Goal: Transaction & Acquisition: Download file/media

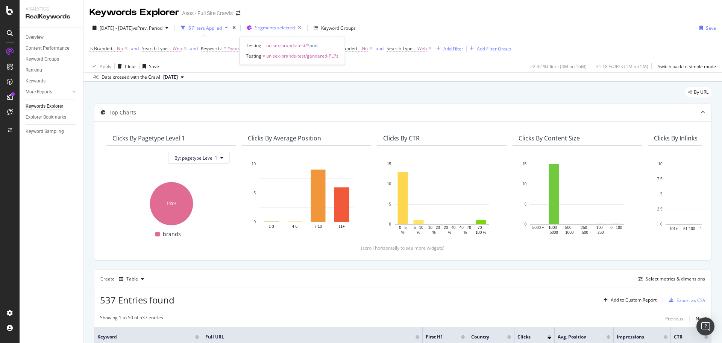
click at [290, 29] on span "Segments selected" at bounding box center [275, 27] width 40 height 6
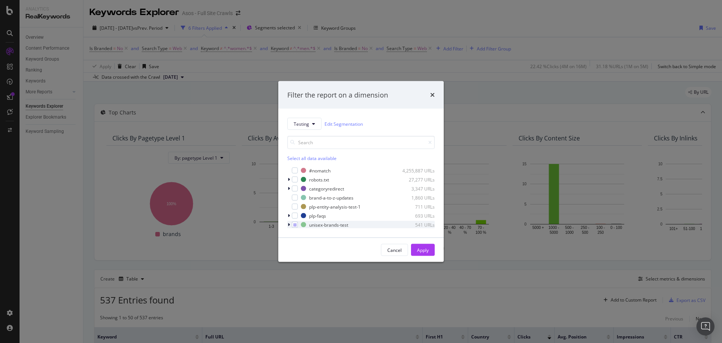
click at [289, 224] on icon "modal" at bounding box center [289, 224] width 2 height 5
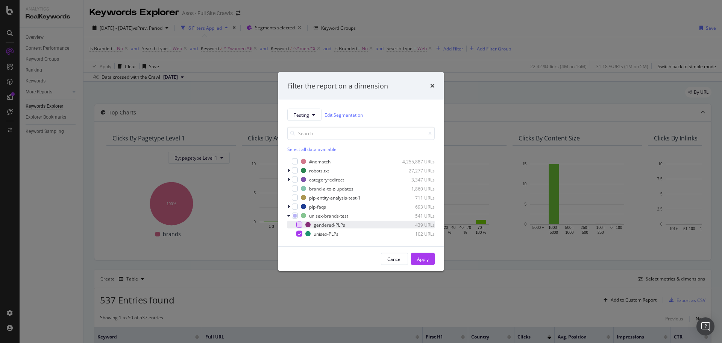
click at [298, 224] on div "modal" at bounding box center [299, 225] width 6 height 6
click at [301, 234] on div "modal" at bounding box center [299, 234] width 6 height 6
click at [425, 258] on div "Apply" at bounding box center [423, 258] width 12 height 6
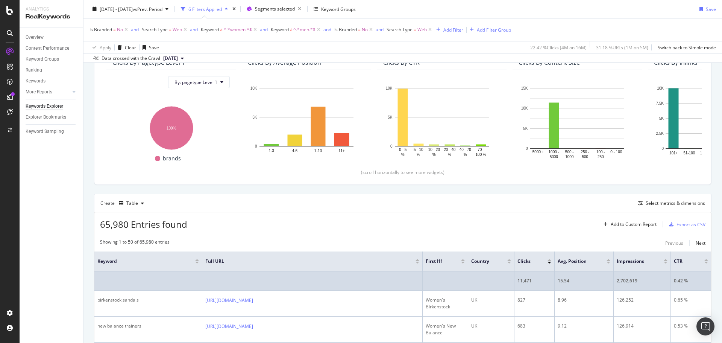
scroll to position [75, 0]
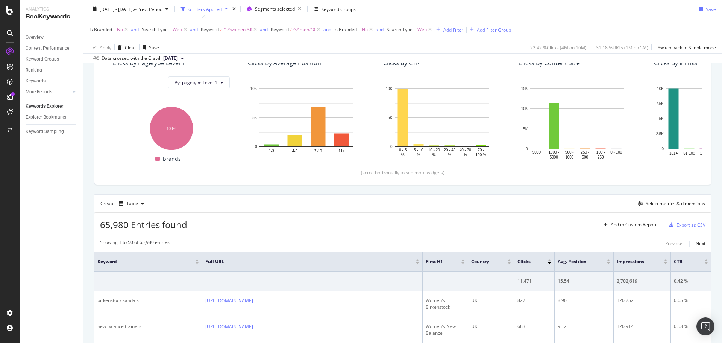
click at [687, 223] on div "Export as CSV" at bounding box center [691, 225] width 29 height 6
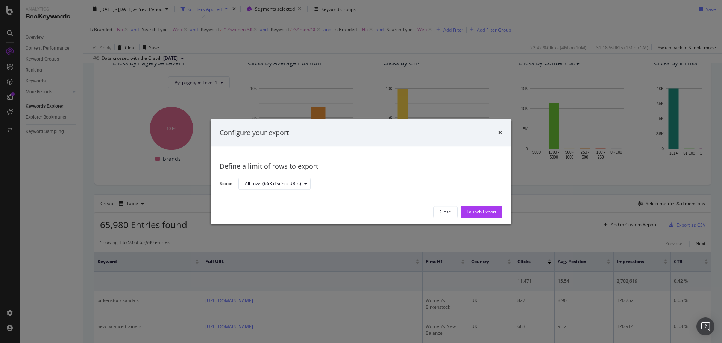
click at [493, 218] on div "Close Launch Export" at bounding box center [467, 212] width 69 height 12
click at [485, 212] on div "Launch Export" at bounding box center [482, 212] width 30 height 6
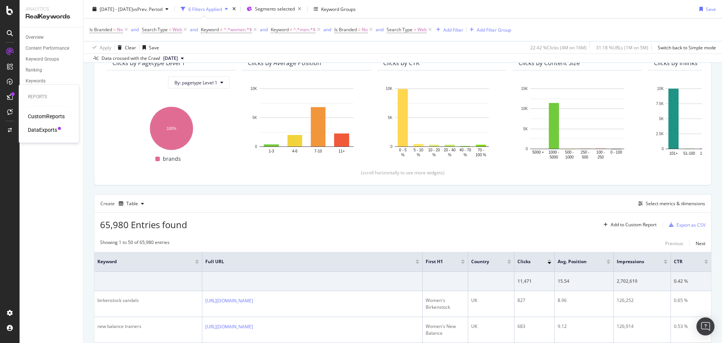
click at [44, 127] on div "DataExports" at bounding box center [42, 130] width 29 height 8
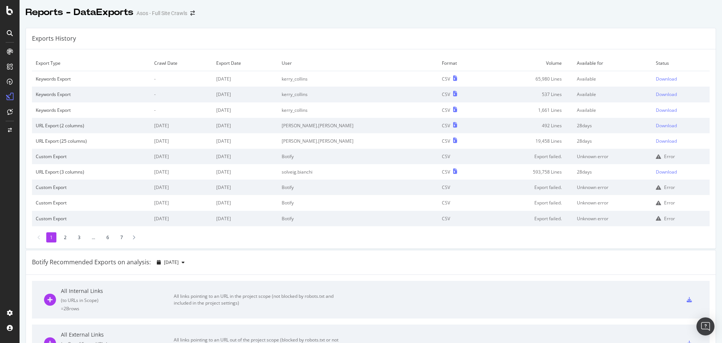
click at [652, 83] on td "Download" at bounding box center [681, 79] width 58 height 16
click at [656, 79] on div "Download" at bounding box center [666, 79] width 21 height 6
